Goal: Check status

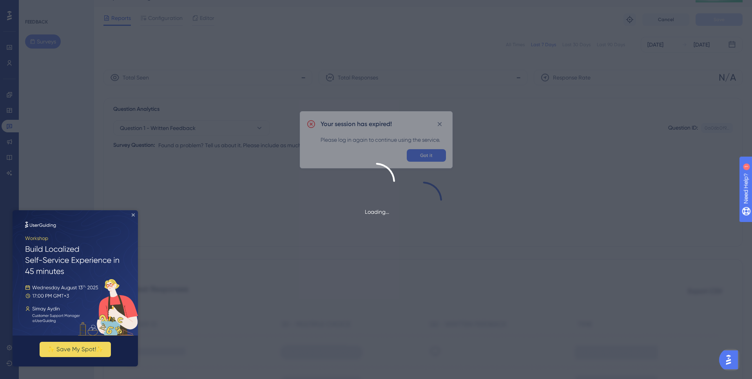
click at [132, 215] on icon "Close Preview" at bounding box center [133, 214] width 3 height 3
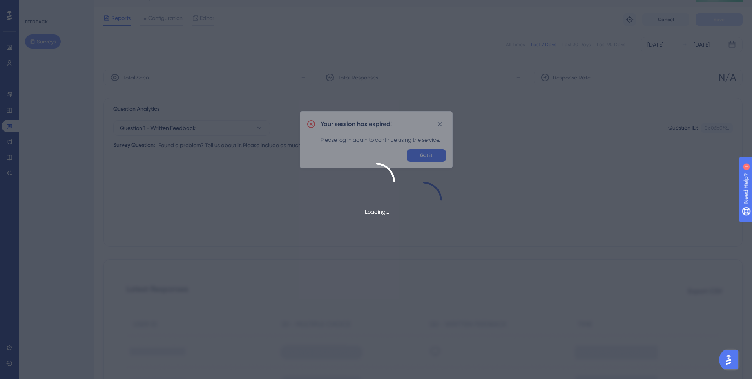
click at [426, 158] on div "Loading..." at bounding box center [376, 189] width 752 height 379
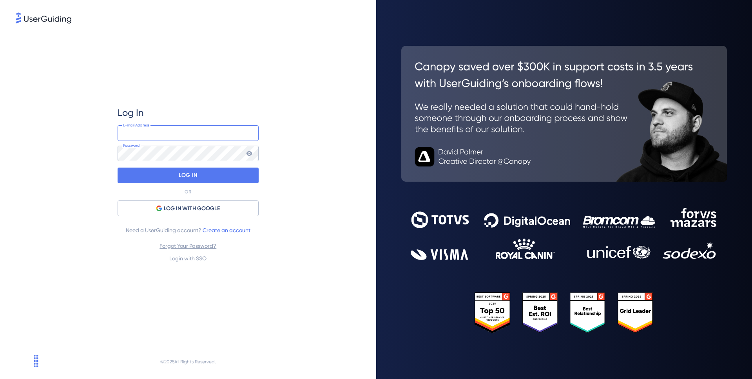
type input "joel@gridium.com"
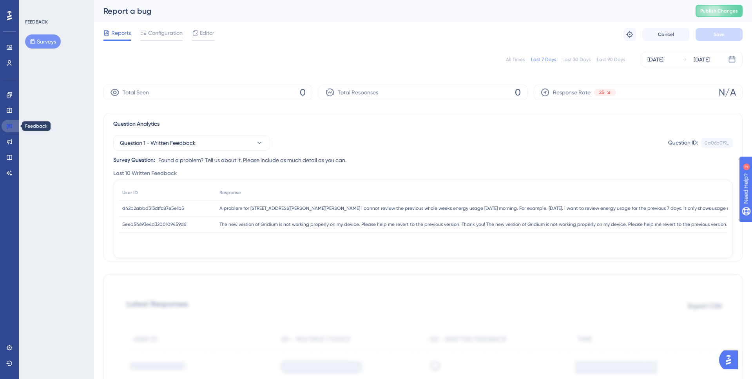
click at [16, 126] on link at bounding box center [11, 126] width 19 height 13
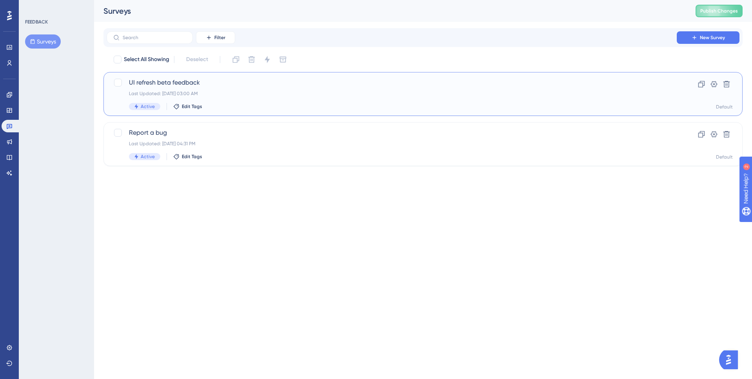
click at [223, 94] on div "Last Updated: Jul 22 2025, 03:00 AM" at bounding box center [391, 93] width 525 height 6
